Goal: Register for event/course

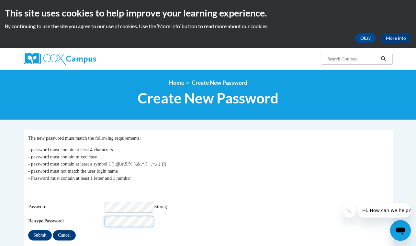
click at [40, 231] on input "Submit" at bounding box center [39, 236] width 23 height 10
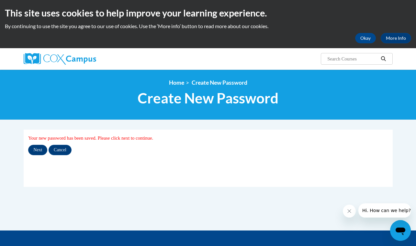
click at [37, 153] on input "Next" at bounding box center [37, 150] width 19 height 10
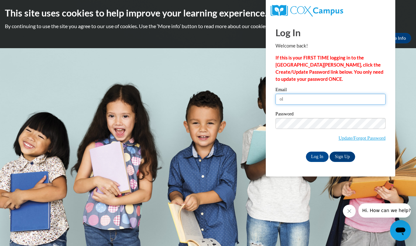
type input "[EMAIL_ADDRESS][DOMAIN_NAME]"
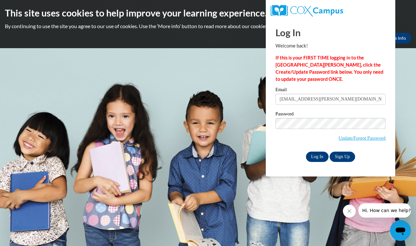
click at [317, 157] on input "Log In" at bounding box center [317, 157] width 23 height 10
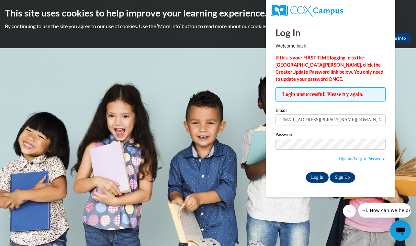
click at [312, 175] on input "Log In" at bounding box center [317, 178] width 23 height 10
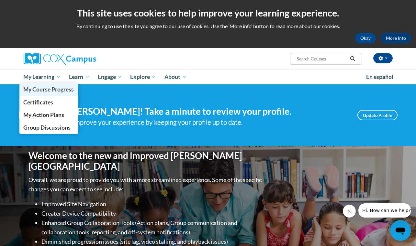
click at [43, 91] on span "My Course Progress" at bounding box center [48, 89] width 51 height 7
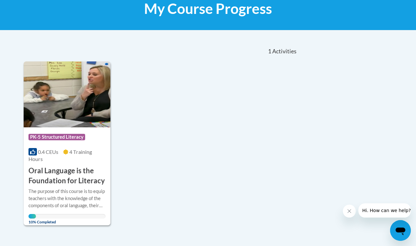
scroll to position [106, 0]
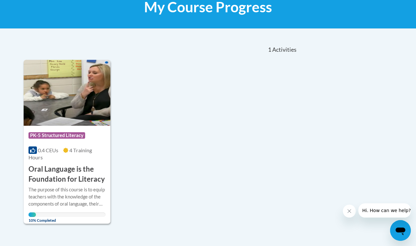
click at [55, 176] on h3 "Oral Language is the Foundation for Literacy" at bounding box center [66, 174] width 77 height 20
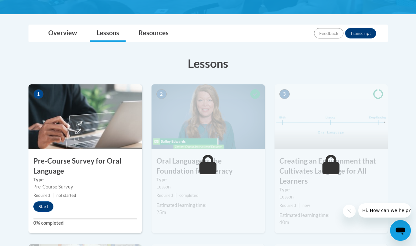
scroll to position [151, 0]
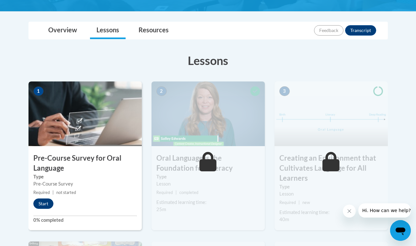
click at [45, 200] on button "Start" at bounding box center [43, 204] width 20 height 10
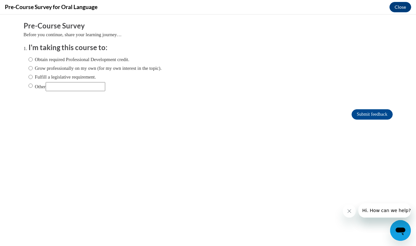
scroll to position [0, 0]
click at [31, 57] on input "Obtain required Professional Development credit." at bounding box center [30, 59] width 4 height 7
radio input "true"
click at [379, 115] on input "Submit feedback" at bounding box center [372, 114] width 41 height 10
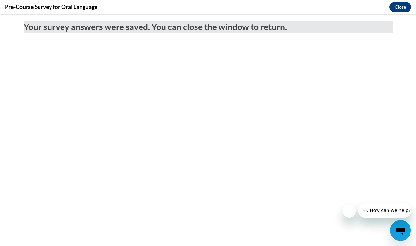
click at [403, 6] on button "Close" at bounding box center [401, 7] width 22 height 10
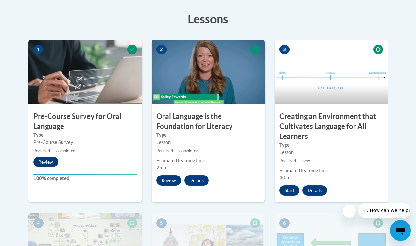
scroll to position [194, 0]
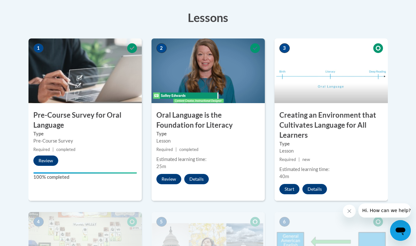
click at [200, 87] on img at bounding box center [208, 71] width 113 height 65
click at [169, 181] on button "Review" at bounding box center [168, 179] width 25 height 10
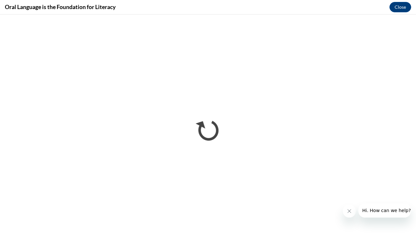
scroll to position [0, 0]
click at [349, 213] on icon "Close message from company" at bounding box center [349, 211] width 5 height 5
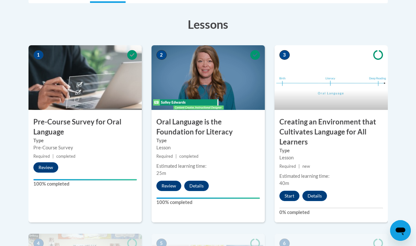
scroll to position [190, 0]
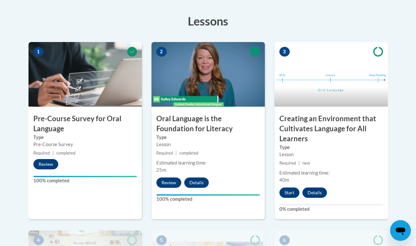
click at [291, 192] on button "Start" at bounding box center [289, 193] width 20 height 10
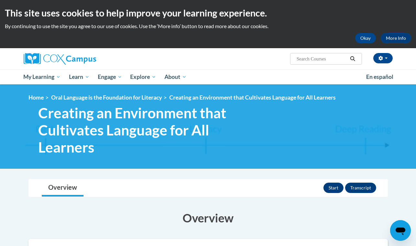
click at [338, 190] on button "Start" at bounding box center [333, 188] width 20 height 10
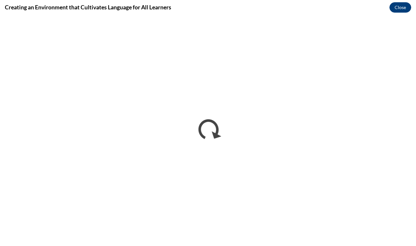
click at [402, 10] on button "Close" at bounding box center [401, 7] width 22 height 10
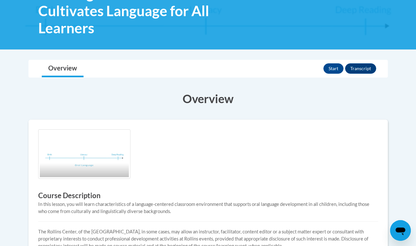
scroll to position [133, 0]
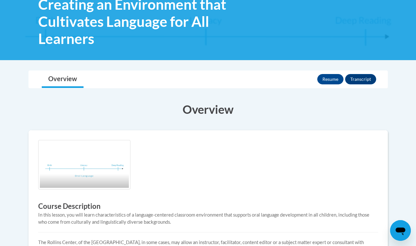
scroll to position [107, 0]
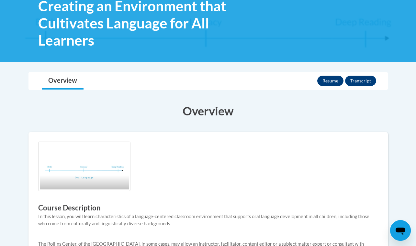
click at [331, 81] on button "Resume" at bounding box center [330, 81] width 26 height 10
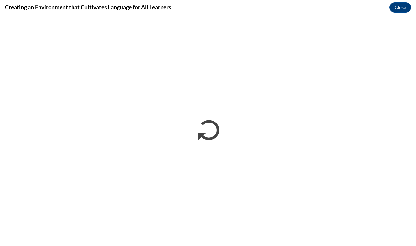
scroll to position [0, 0]
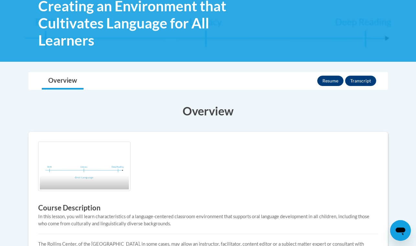
click at [331, 83] on button "Resume" at bounding box center [330, 81] width 26 height 10
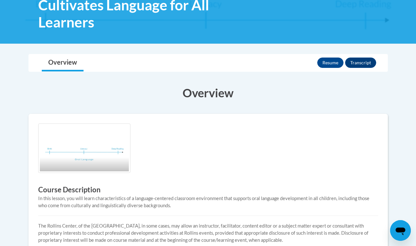
scroll to position [125, 0]
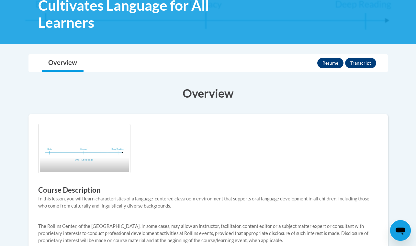
click at [334, 63] on button "Resume" at bounding box center [330, 63] width 26 height 10
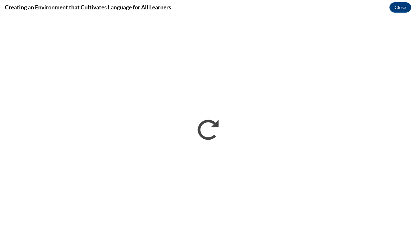
scroll to position [0, 0]
